Goal: Transaction & Acquisition: Purchase product/service

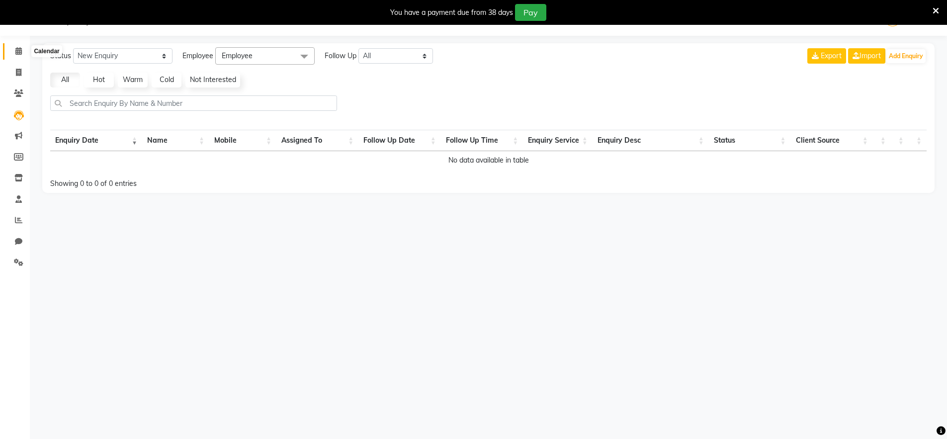
click at [20, 49] on icon at bounding box center [18, 50] width 6 height 7
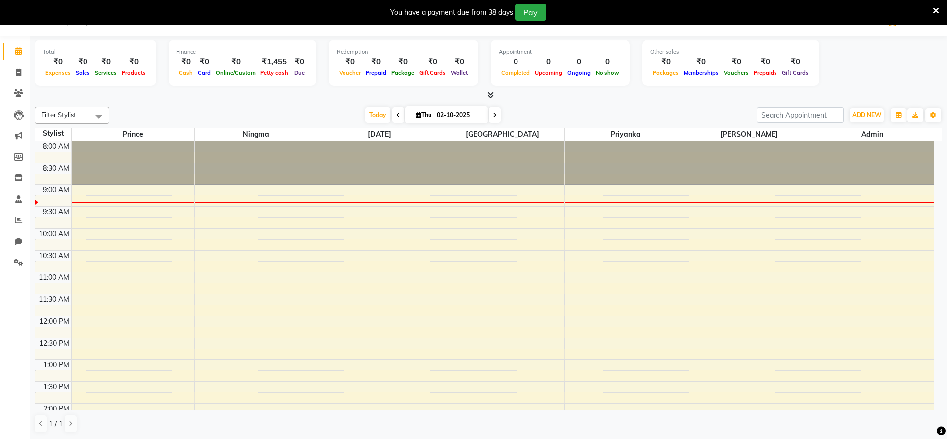
click at [316, 96] on div at bounding box center [489, 96] width 908 height 10
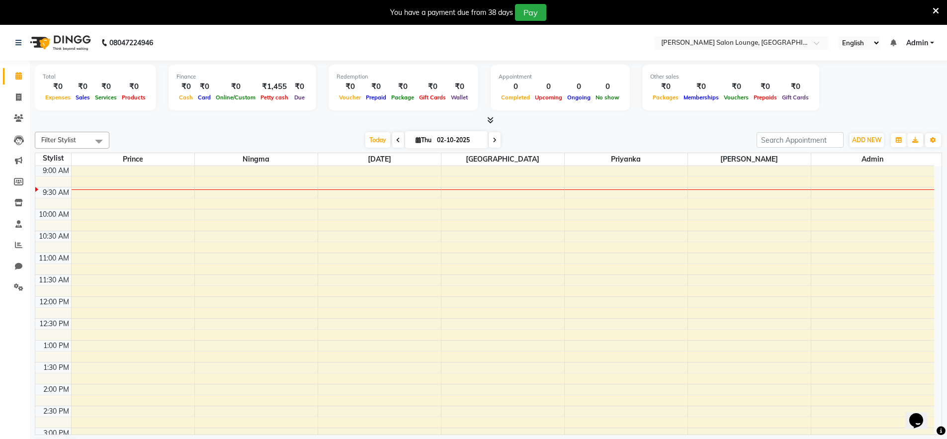
click at [935, 12] on icon at bounding box center [936, 10] width 6 height 9
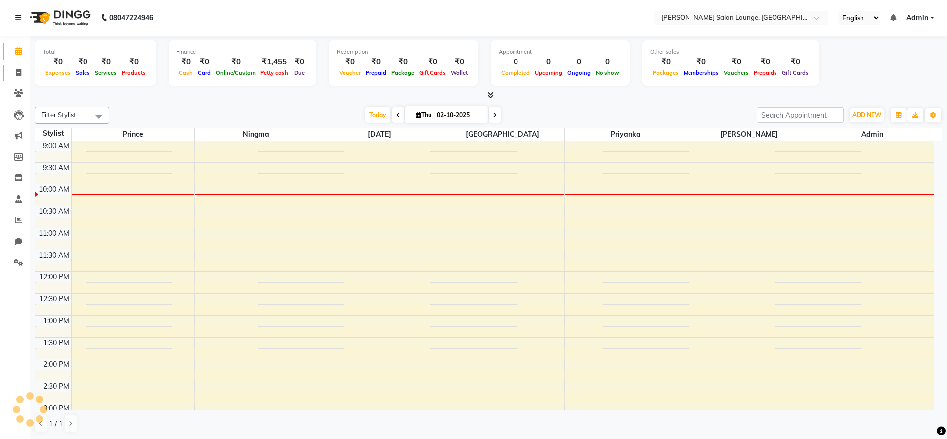
click at [18, 74] on icon at bounding box center [18, 72] width 5 height 7
select select "service"
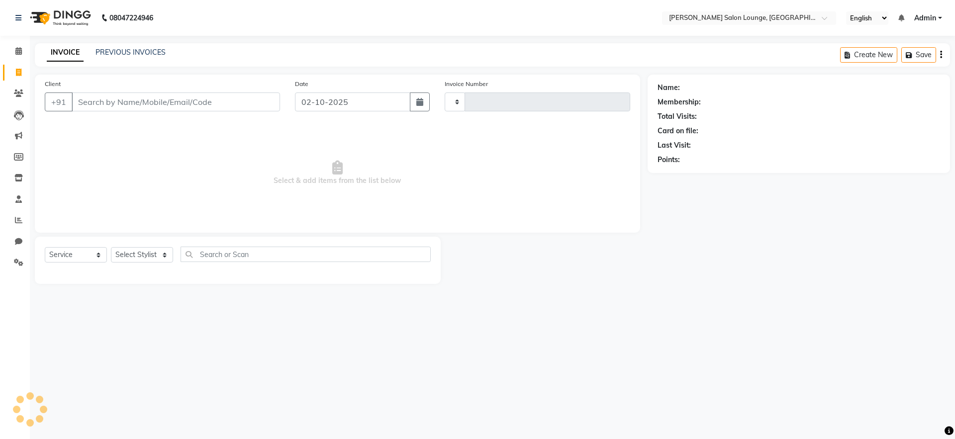
click at [130, 103] on input "Client" at bounding box center [176, 101] width 208 height 19
type input "0481"
select select "8909"
drag, startPoint x: 135, startPoint y: 101, endPoint x: 77, endPoint y: 105, distance: 58.3
click at [77, 105] on input "7250640293" at bounding box center [151, 101] width 158 height 19
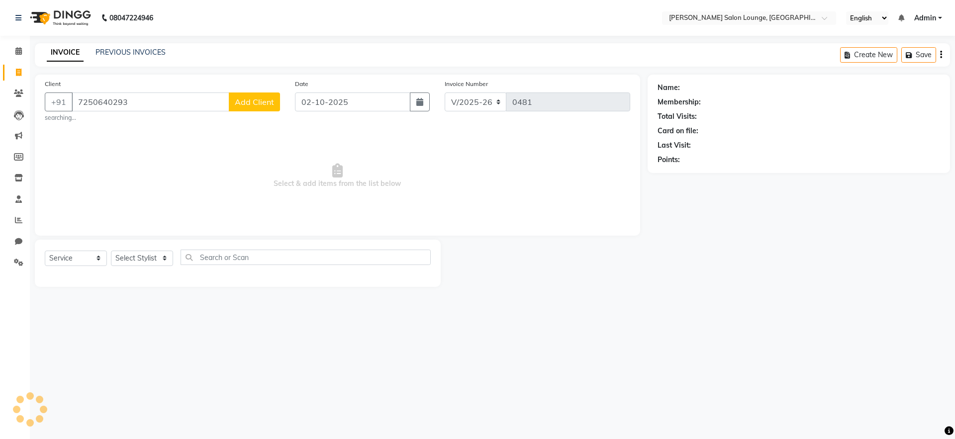
type input "7250640293"
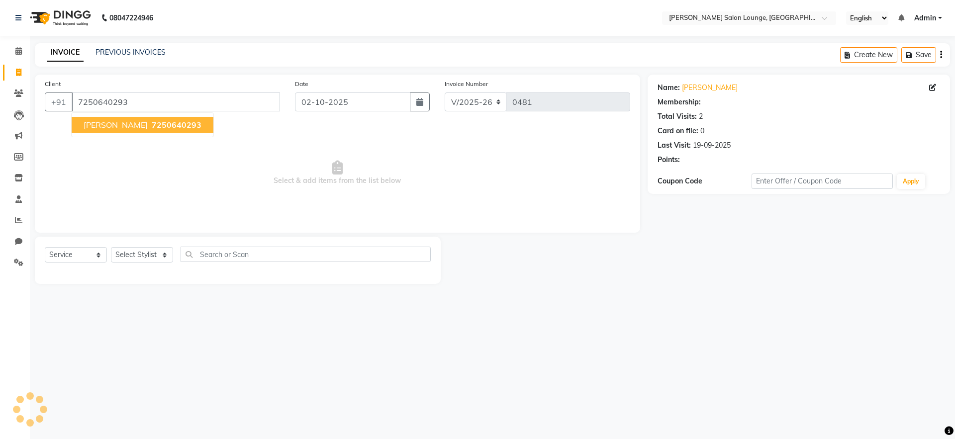
click at [152, 126] on span "7250640293" at bounding box center [177, 125] width 50 height 10
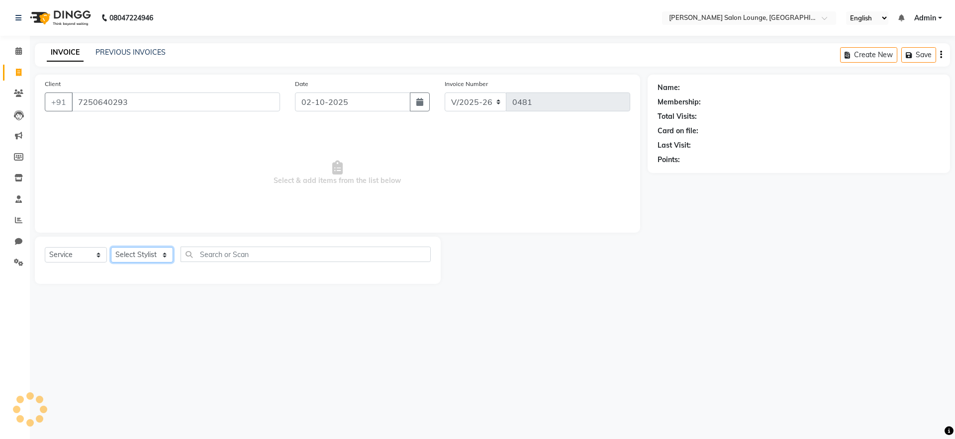
click at [160, 251] on select "Select Stylist" at bounding box center [142, 254] width 62 height 15
click at [111, 247] on select "Select Stylist" at bounding box center [142, 254] width 62 height 15
click at [162, 257] on select "Select Stylist" at bounding box center [142, 254] width 62 height 15
click at [111, 247] on select "Select Stylist" at bounding box center [142, 254] width 62 height 15
click at [162, 257] on select "Select Stylist" at bounding box center [142, 254] width 62 height 15
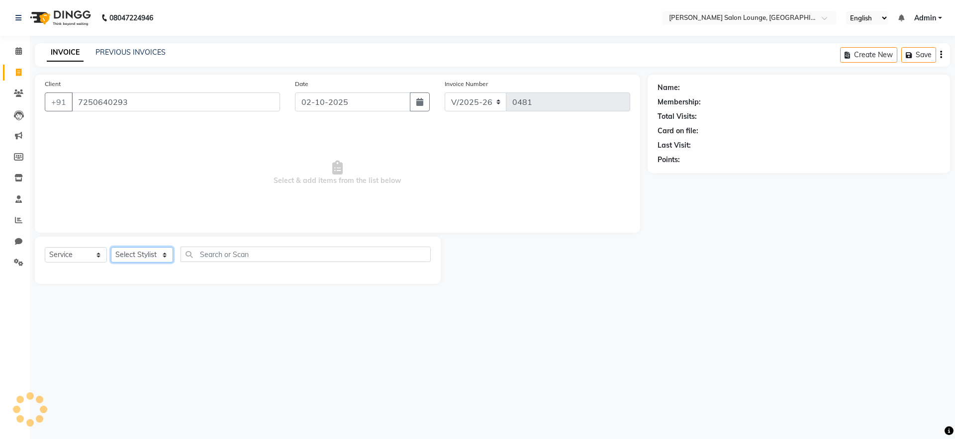
click at [111, 247] on select "Select Stylist" at bounding box center [142, 254] width 62 height 15
click at [162, 257] on select "Select Stylist" at bounding box center [142, 254] width 62 height 15
click at [111, 247] on select "Select Stylist" at bounding box center [142, 254] width 62 height 15
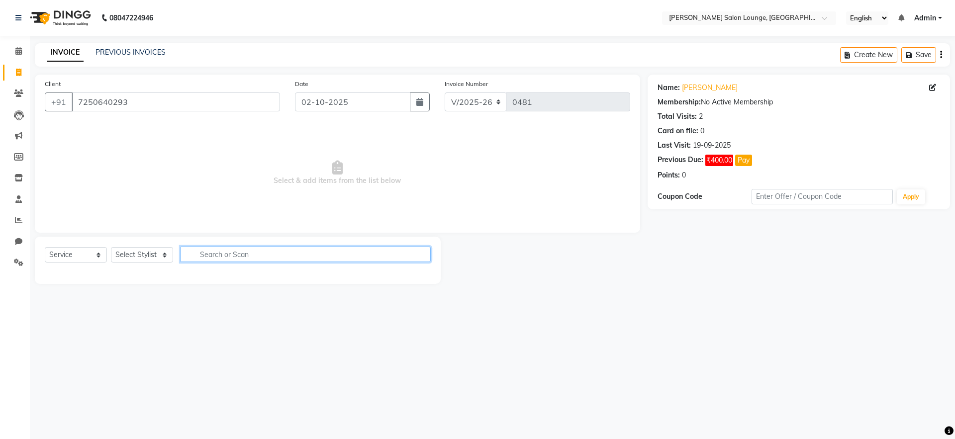
click at [180, 260] on div "Select Service Product Membership Package Voucher Prepaid Gift Card Select Styl…" at bounding box center [238, 258] width 386 height 23
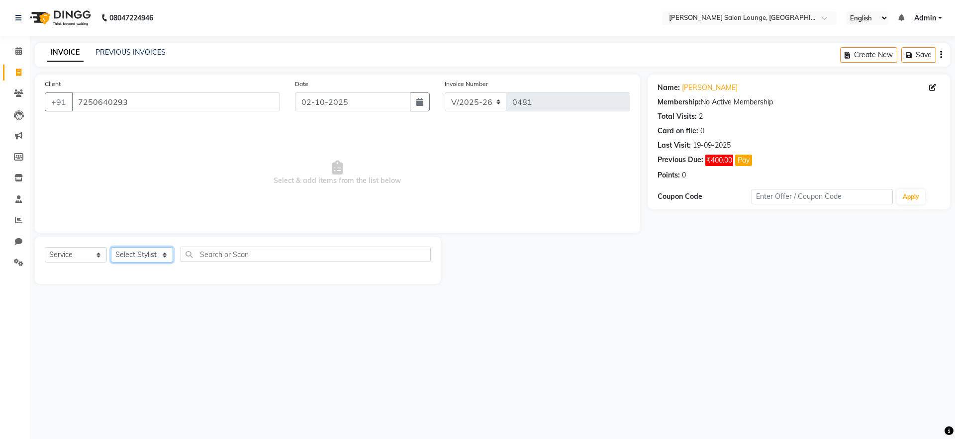
click at [149, 256] on select "Select Stylist [PERSON_NAME] Admin Ningma [PERSON_NAME] [PERSON_NAME][DATE]" at bounding box center [142, 254] width 62 height 15
select select "91731"
click at [111, 247] on select "Select Stylist [PERSON_NAME] Admin Ningma [PERSON_NAME] [PERSON_NAME][DATE]" at bounding box center [142, 254] width 62 height 15
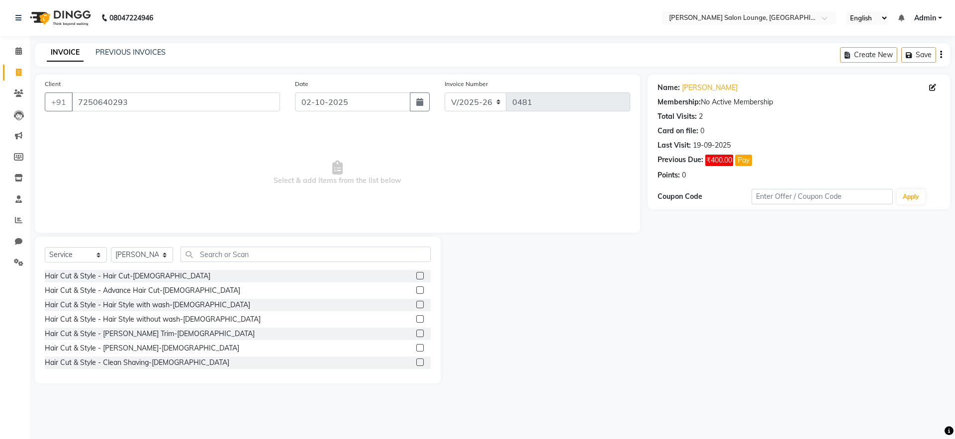
click at [416, 276] on label at bounding box center [419, 275] width 7 height 7
click at [416, 276] on input "checkbox" at bounding box center [419, 276] width 6 height 6
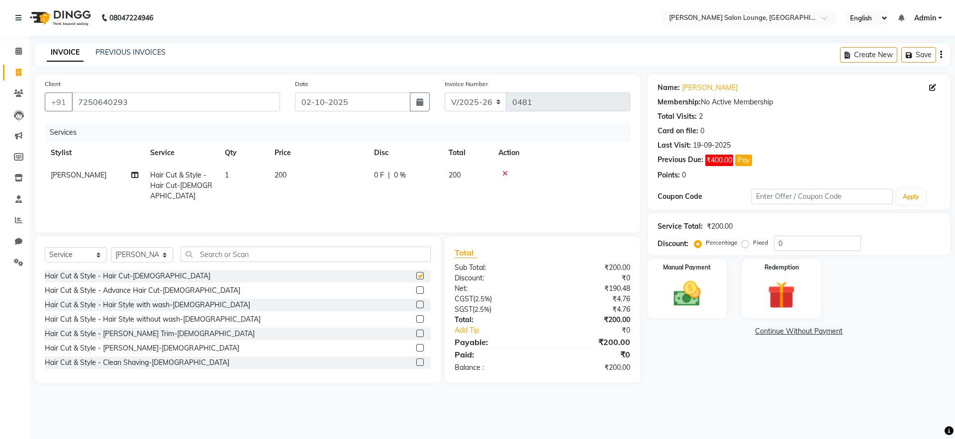
checkbox input "false"
click at [416, 361] on label at bounding box center [419, 362] width 7 height 7
click at [416, 361] on input "checkbox" at bounding box center [419, 363] width 6 height 6
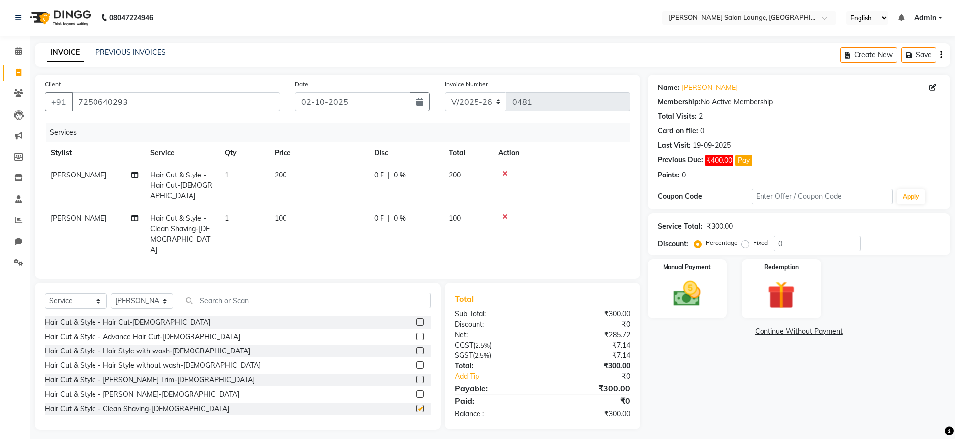
checkbox input "false"
click at [776, 243] on input "0" at bounding box center [817, 243] width 87 height 15
type input "30"
click at [701, 388] on div "Name: [PERSON_NAME] Membership: No Active Membership Total Visits: 2 Card on fi…" at bounding box center [802, 252] width 310 height 355
click at [686, 298] on img at bounding box center [687, 293] width 46 height 33
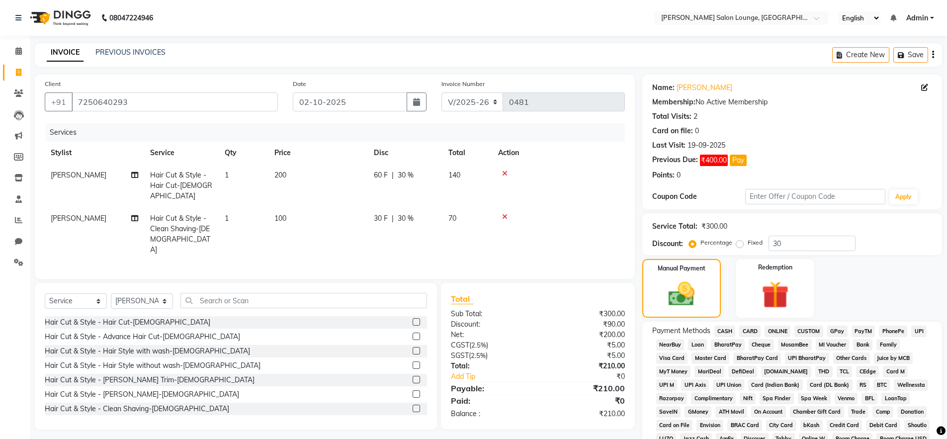
click at [723, 329] on span "CASH" at bounding box center [725, 331] width 21 height 11
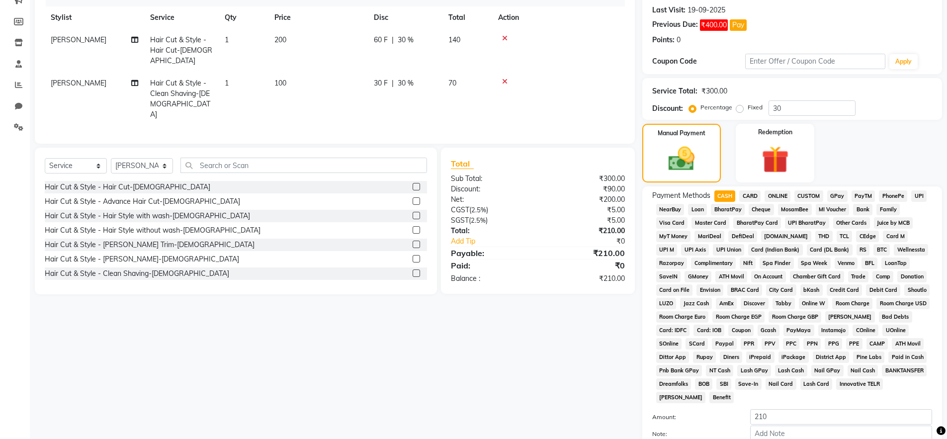
scroll to position [231, 0]
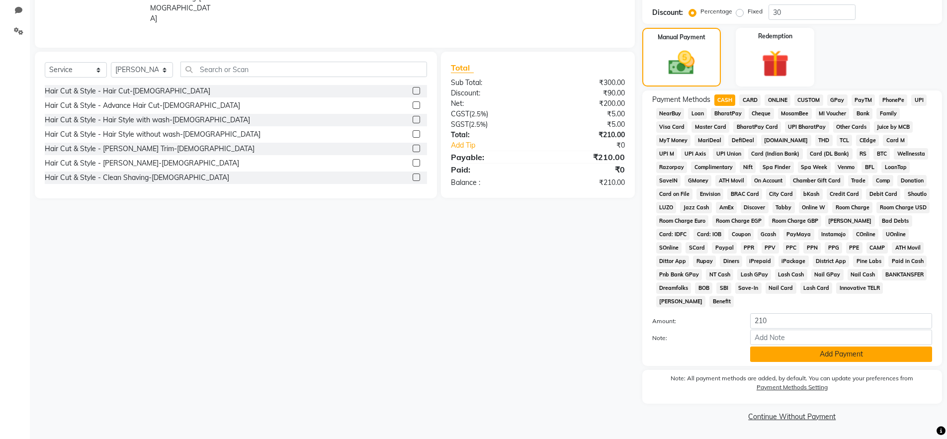
click at [783, 355] on button "Add Payment" at bounding box center [841, 354] width 182 height 15
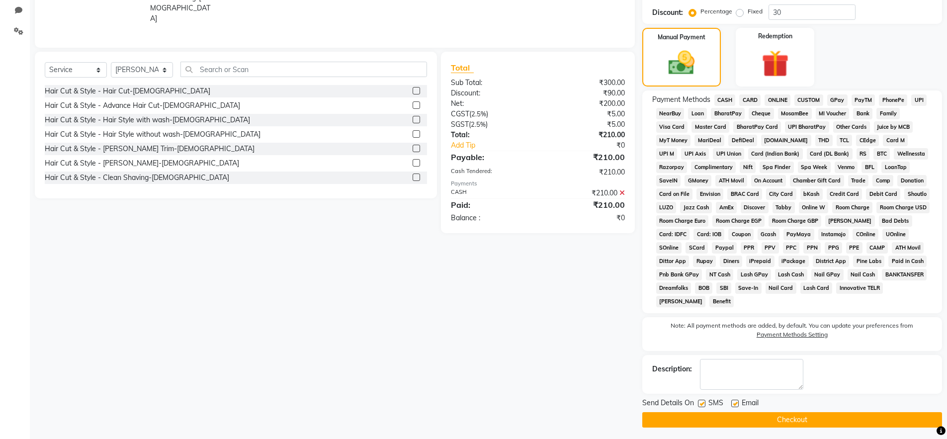
click at [751, 421] on button "Checkout" at bounding box center [793, 419] width 300 height 15
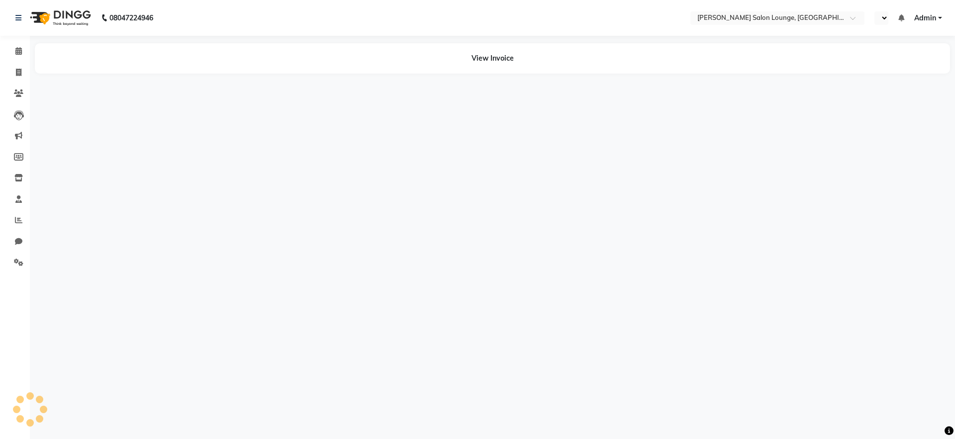
select select "en"
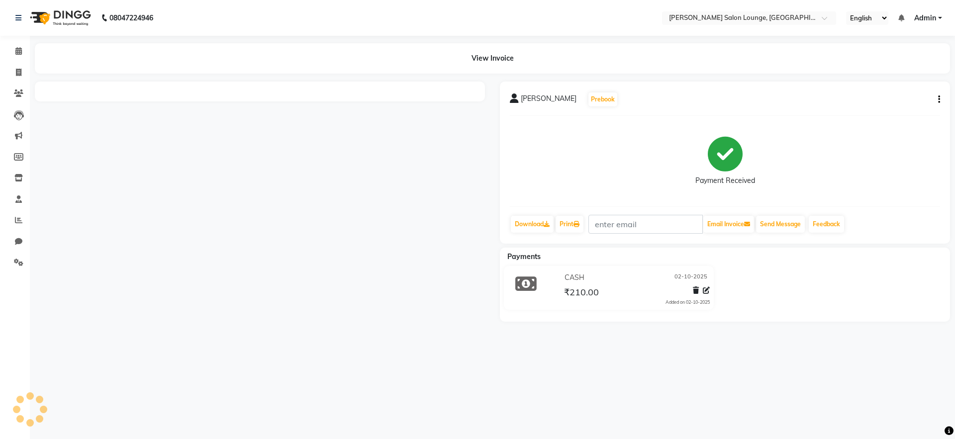
click at [409, 170] on div at bounding box center [259, 202] width 465 height 240
click at [416, 219] on div at bounding box center [259, 202] width 465 height 240
click at [291, 183] on div at bounding box center [259, 202] width 465 height 240
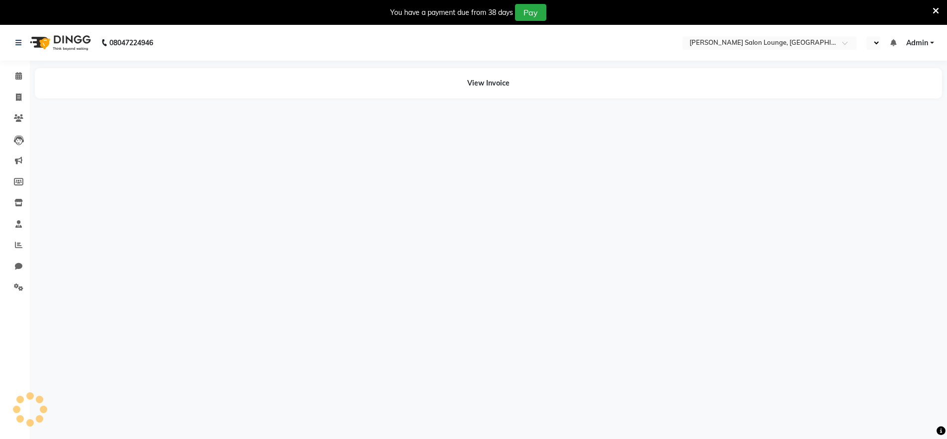
select select "en"
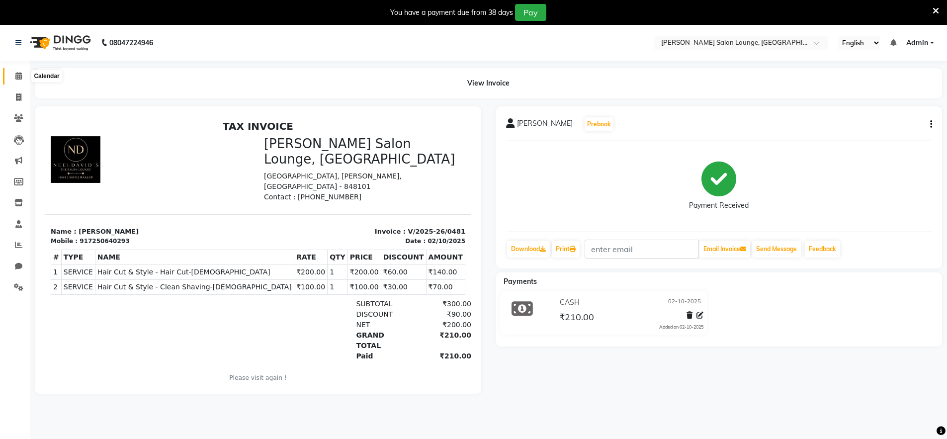
click at [19, 77] on icon at bounding box center [18, 75] width 6 height 7
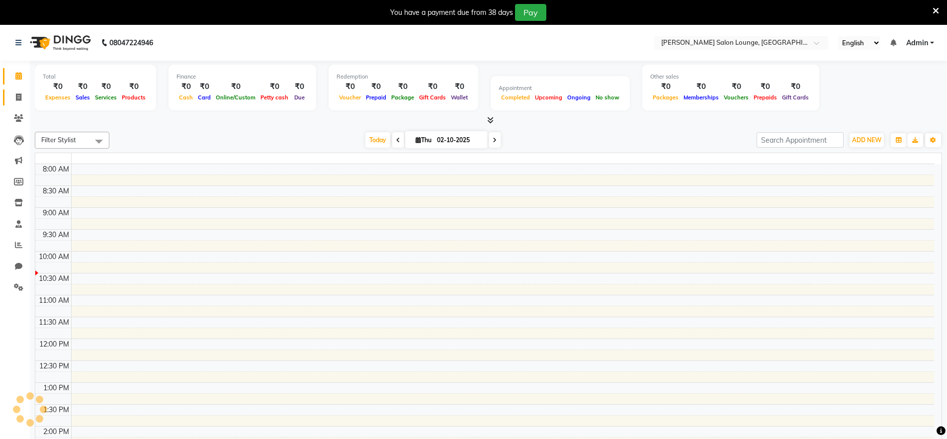
click at [17, 90] on link "Invoice" at bounding box center [15, 98] width 24 height 16
select select "service"
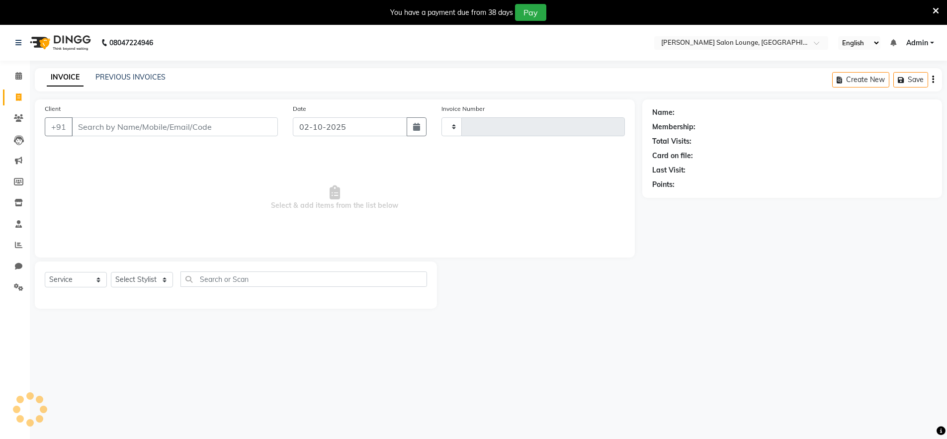
click at [139, 122] on input "Client" at bounding box center [175, 126] width 206 height 19
type input "74930322"
type input "0482"
select select "8909"
type input "7493032298"
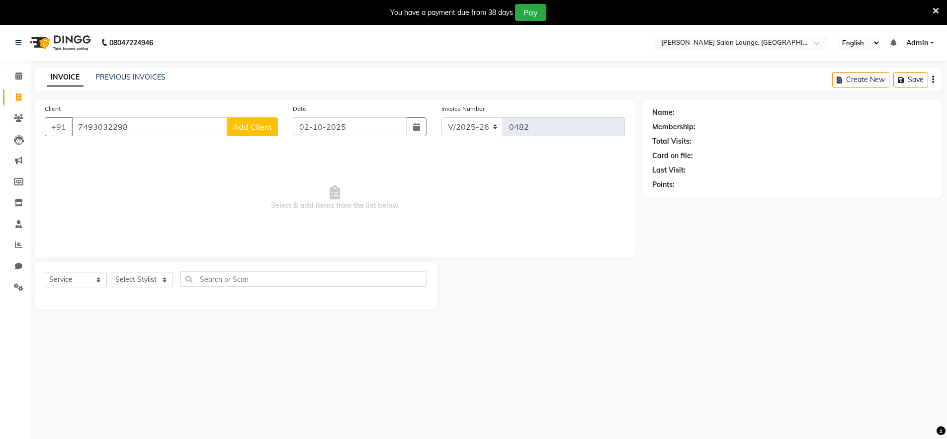
click at [246, 136] on div "Client +91 7493032298 Add Client" at bounding box center [161, 123] width 248 height 41
click at [248, 132] on button "Add Client" at bounding box center [252, 126] width 51 height 19
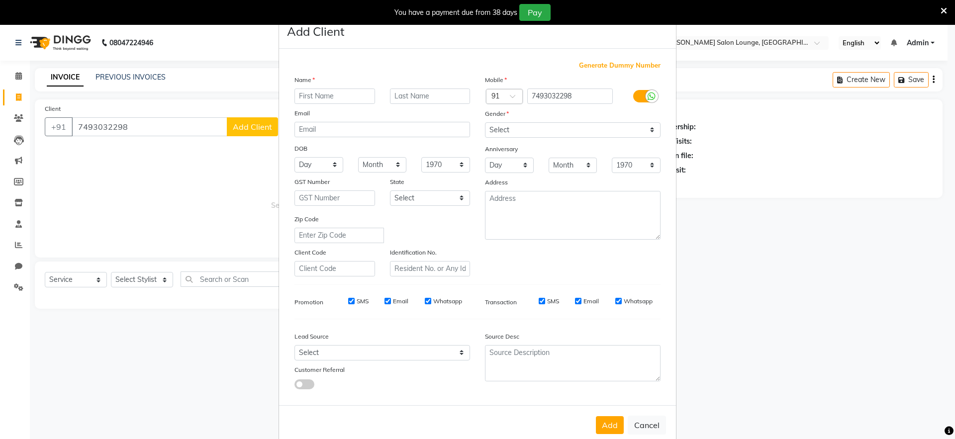
click at [348, 101] on input "text" at bounding box center [334, 96] width 81 height 15
type input "Md.Parvej"
click at [570, 125] on select "Select Male Female Other Prefer Not To Say" at bounding box center [573, 129] width 176 height 15
select select "male"
click at [485, 122] on select "Select Male Female Other Prefer Not To Say" at bounding box center [573, 129] width 176 height 15
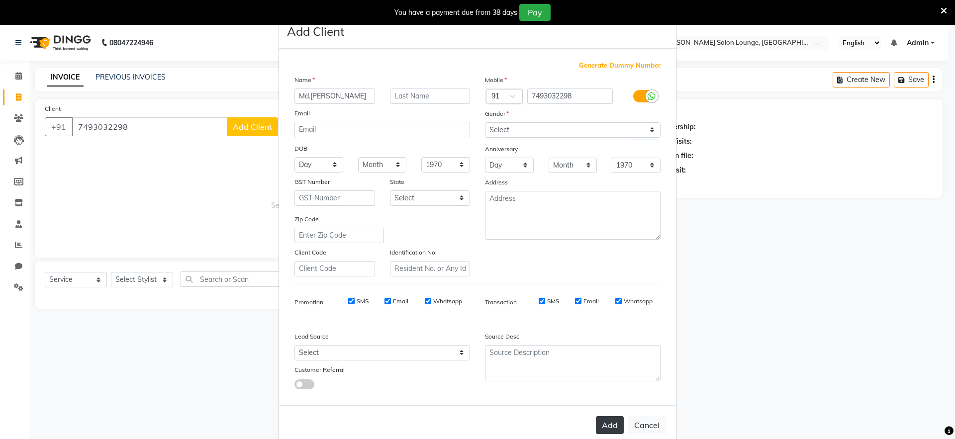
click at [602, 423] on button "Add" at bounding box center [610, 425] width 28 height 18
select select
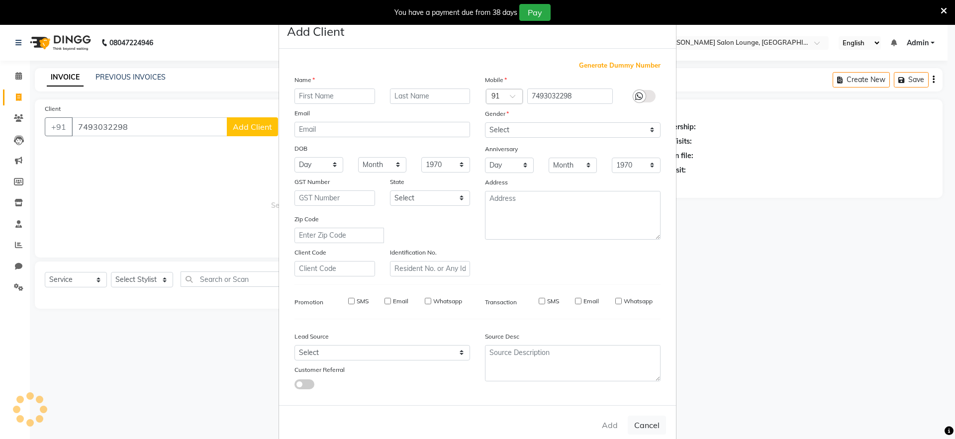
select select
checkbox input "false"
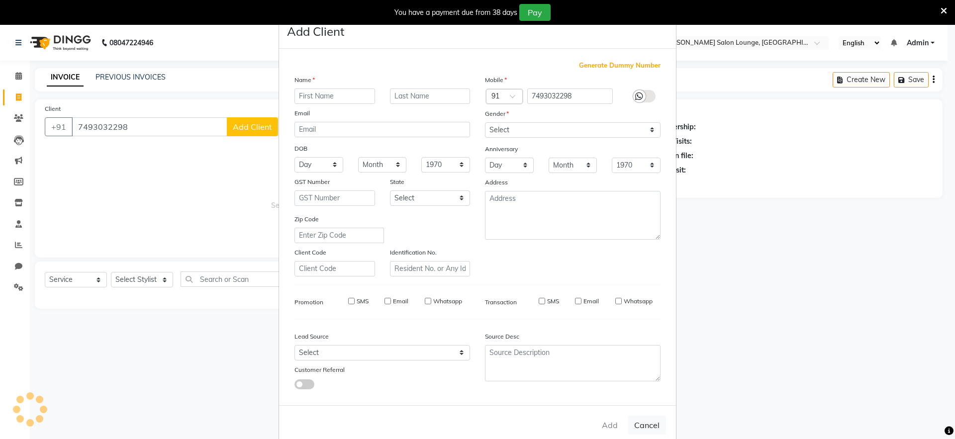
checkbox input "false"
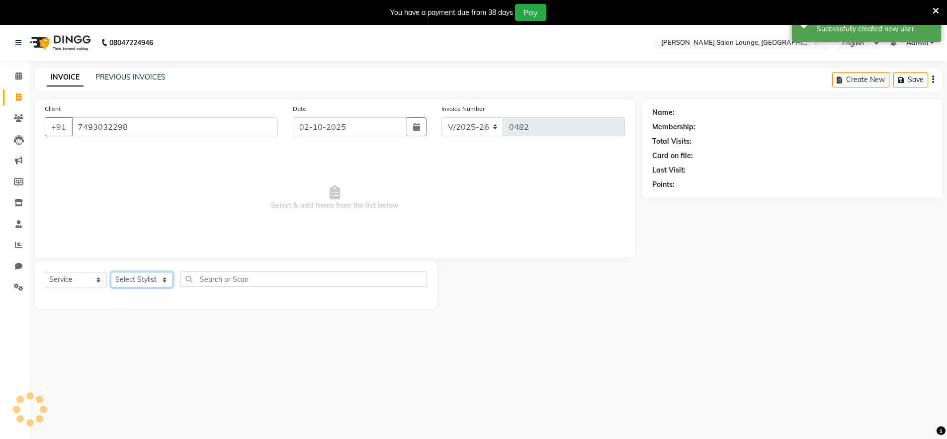
click at [150, 285] on select "Select Stylist [PERSON_NAME] Admin Ningma [PERSON_NAME] [PERSON_NAME][DATE]" at bounding box center [142, 279] width 62 height 15
select select "91731"
click at [111, 272] on select "Select Stylist [PERSON_NAME] Admin Ningma [PERSON_NAME] [PERSON_NAME][DATE]" at bounding box center [142, 279] width 62 height 15
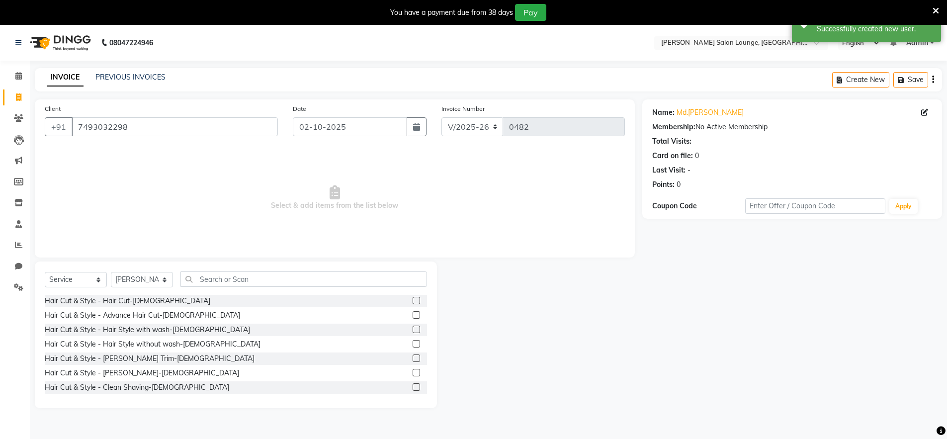
click at [413, 374] on label at bounding box center [416, 372] width 7 height 7
click at [413, 374] on input "checkbox" at bounding box center [416, 373] width 6 height 6
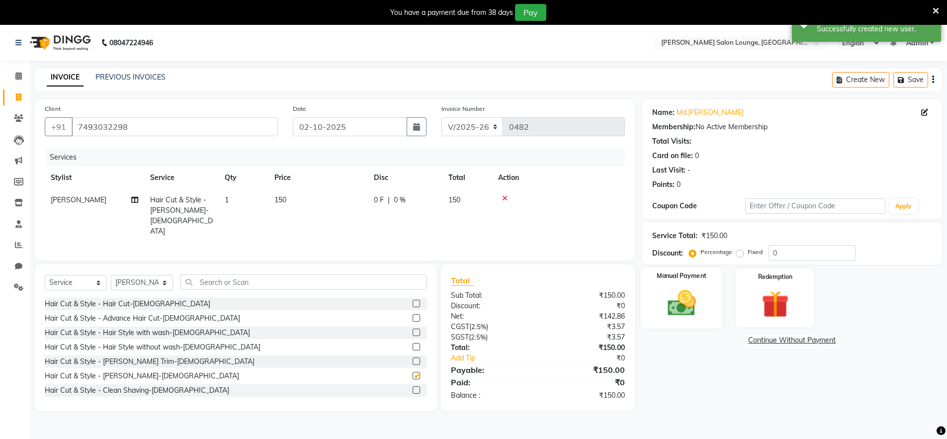
checkbox input "false"
click at [772, 255] on input "0" at bounding box center [812, 252] width 87 height 15
type input "30"
click at [698, 313] on img at bounding box center [682, 303] width 46 height 32
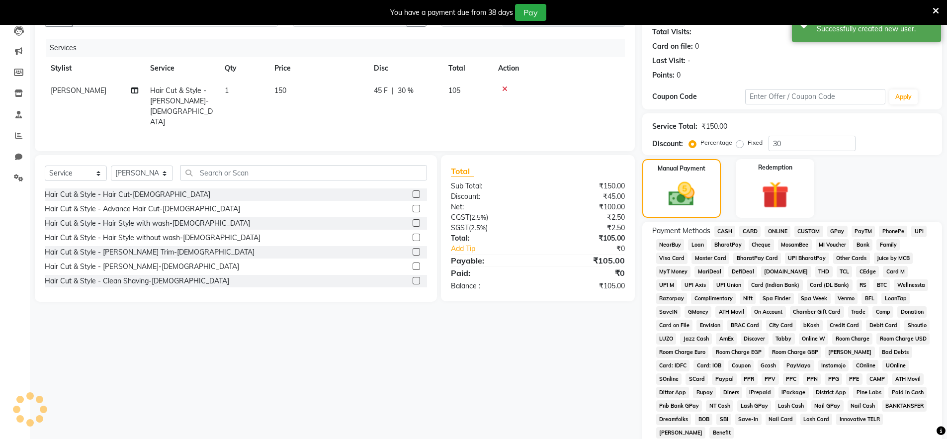
scroll to position [123, 0]
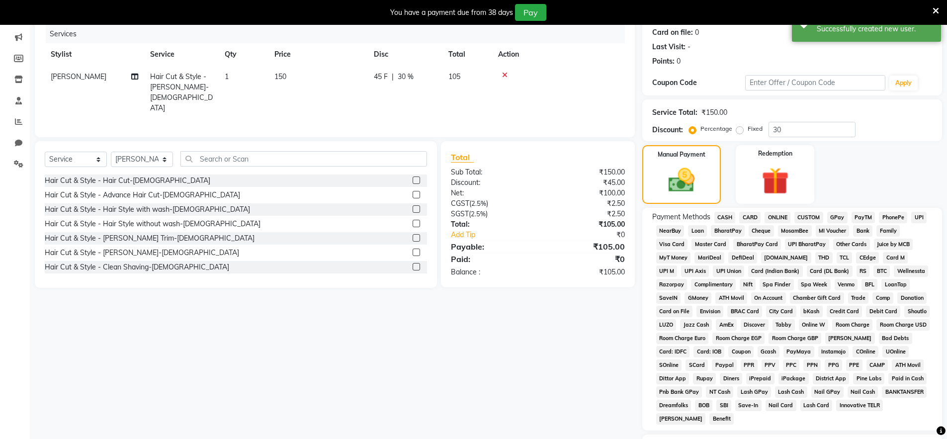
click at [728, 217] on span "CASH" at bounding box center [725, 217] width 21 height 11
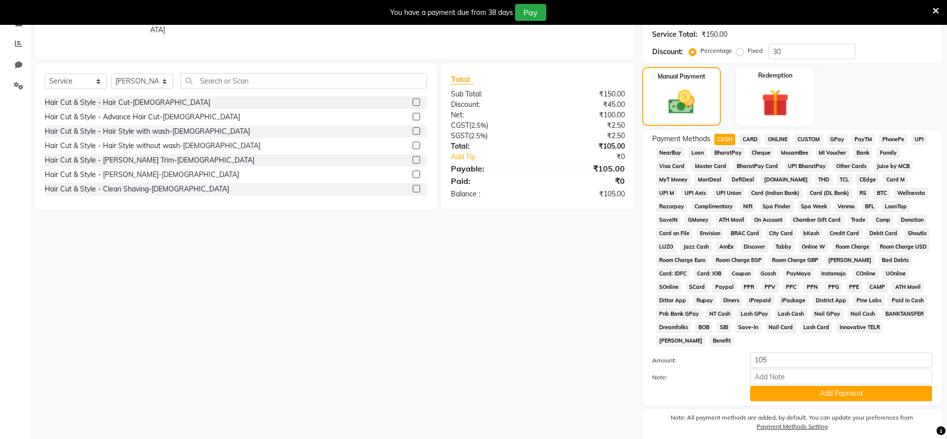
scroll to position [241, 0]
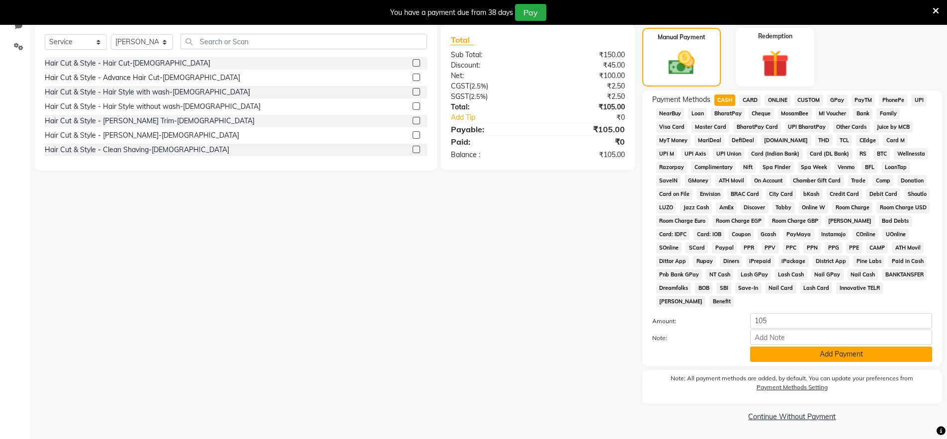
click at [780, 349] on button "Add Payment" at bounding box center [841, 354] width 182 height 15
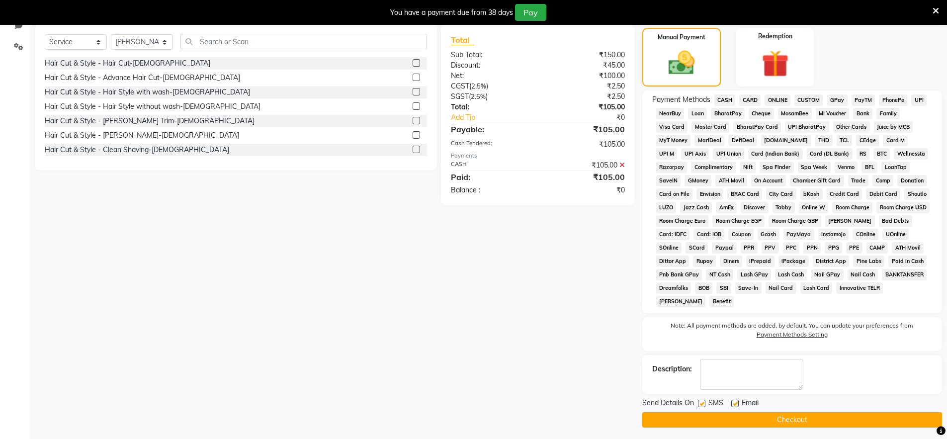
click at [800, 425] on button "Checkout" at bounding box center [793, 419] width 300 height 15
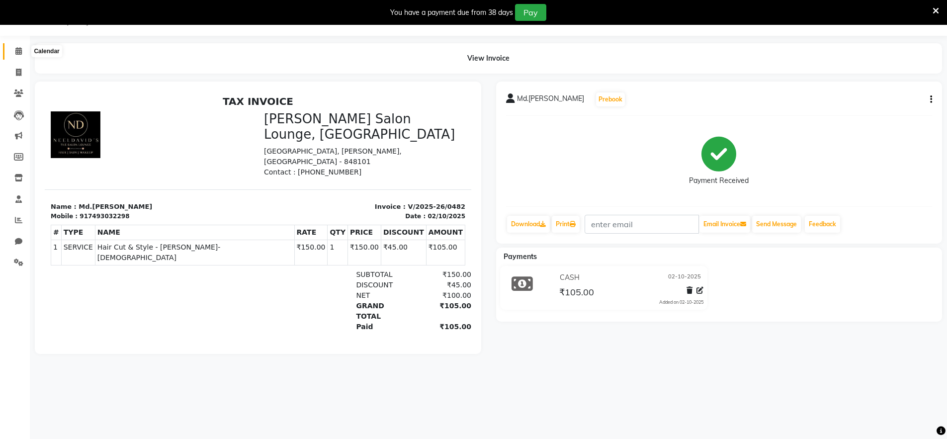
click at [22, 51] on icon at bounding box center [18, 50] width 6 height 7
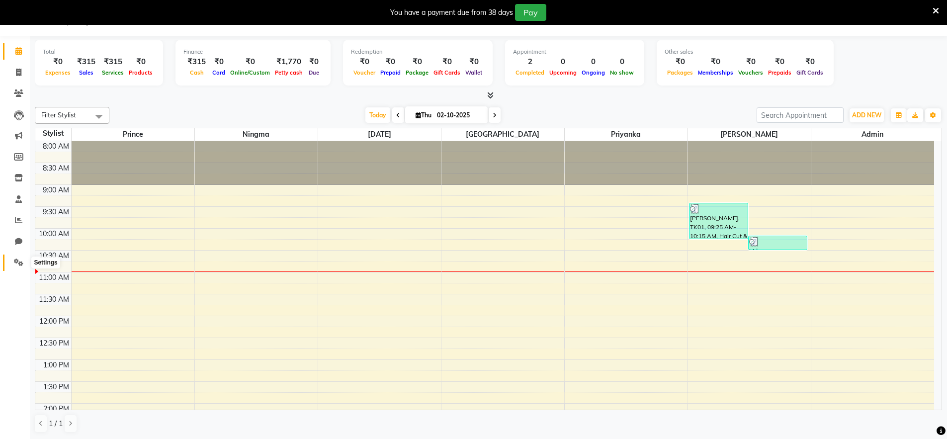
click at [15, 264] on icon at bounding box center [18, 262] width 9 height 7
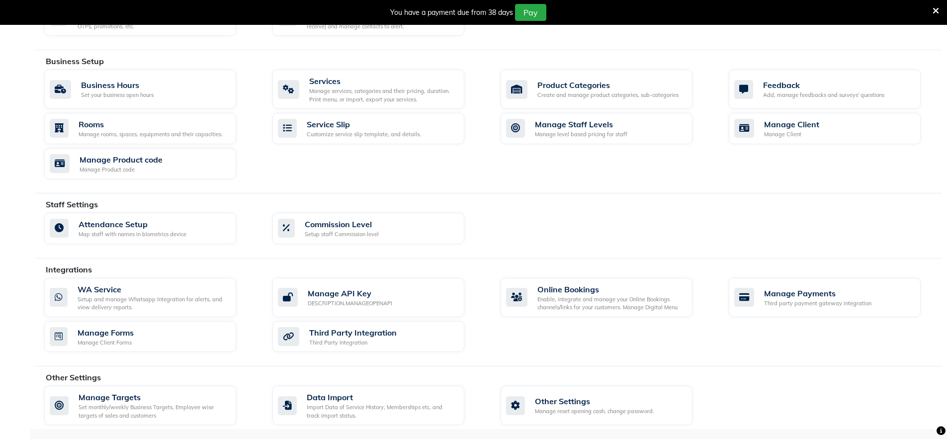
scroll to position [326, 0]
